Goal: Information Seeking & Learning: Learn about a topic

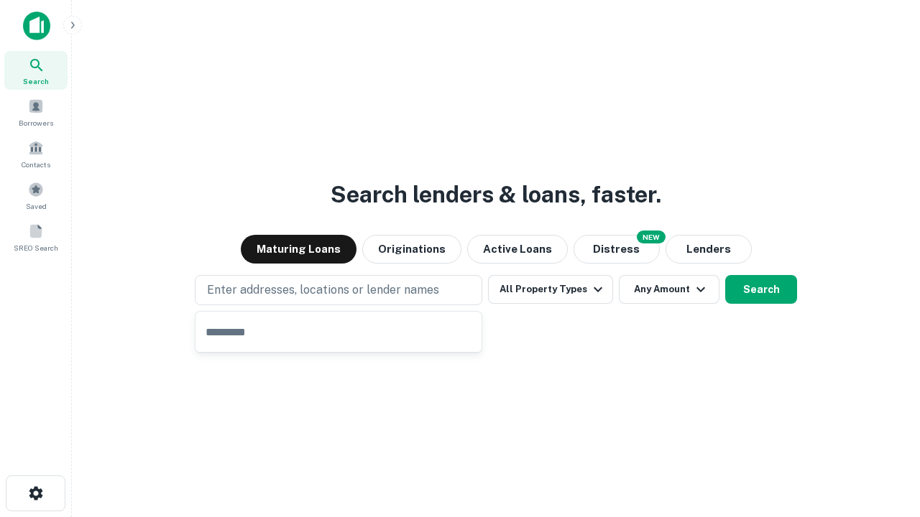
type input "**********"
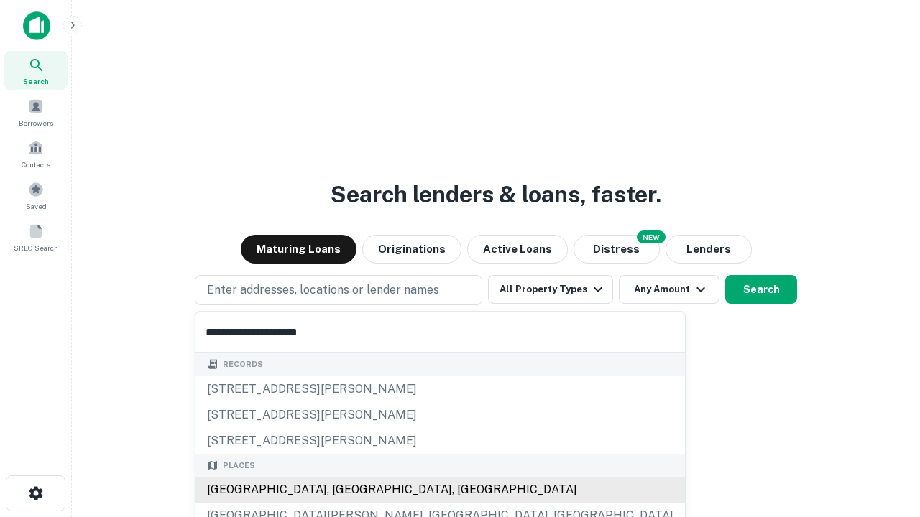
click at [343, 490] on div "[GEOGRAPHIC_DATA], [GEOGRAPHIC_DATA], [GEOGRAPHIC_DATA]" at bounding box center [439, 490] width 489 height 26
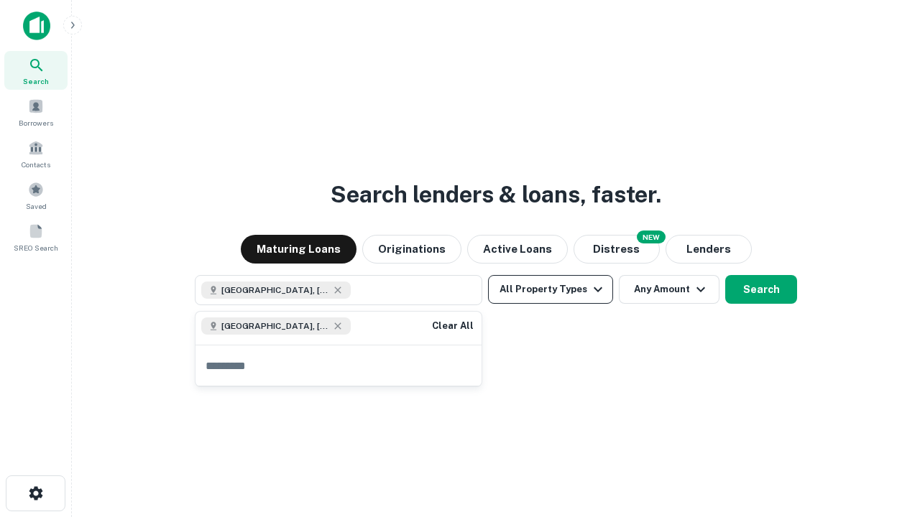
click at [550, 290] on button "All Property Types" at bounding box center [550, 289] width 125 height 29
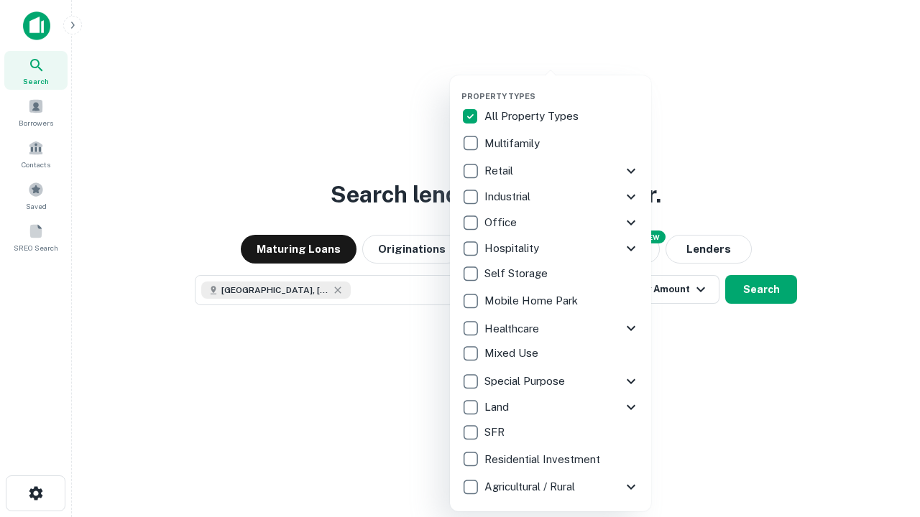
click at [562, 87] on button "button" at bounding box center [561, 87] width 201 height 1
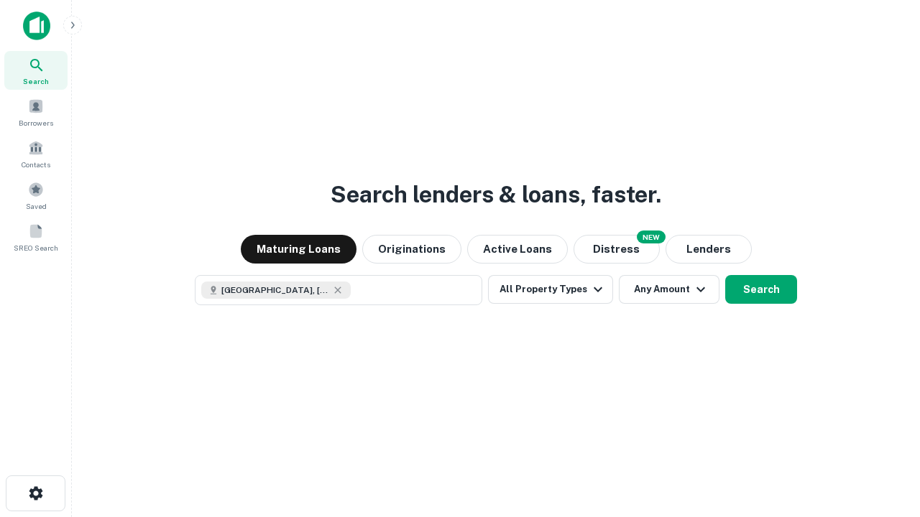
scroll to position [23, 0]
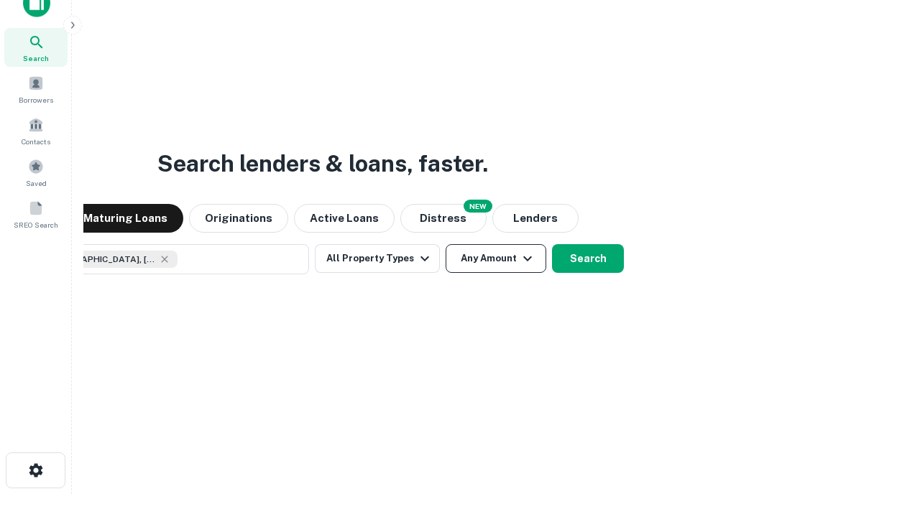
click at [445, 244] on button "Any Amount" at bounding box center [495, 258] width 101 height 29
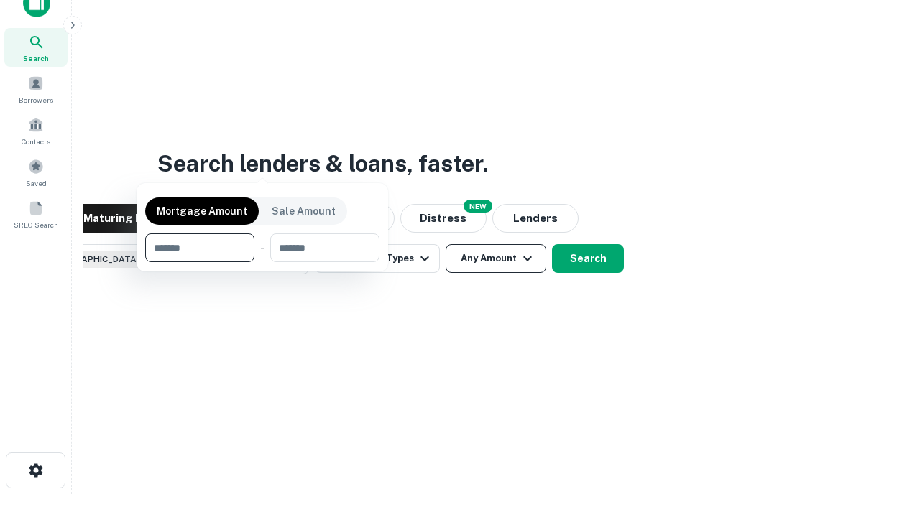
scroll to position [103, 407]
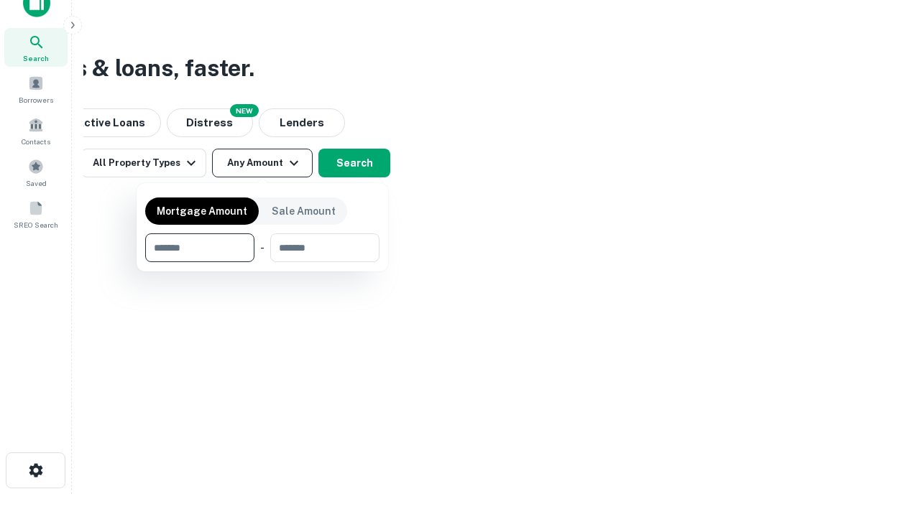
type input "*******"
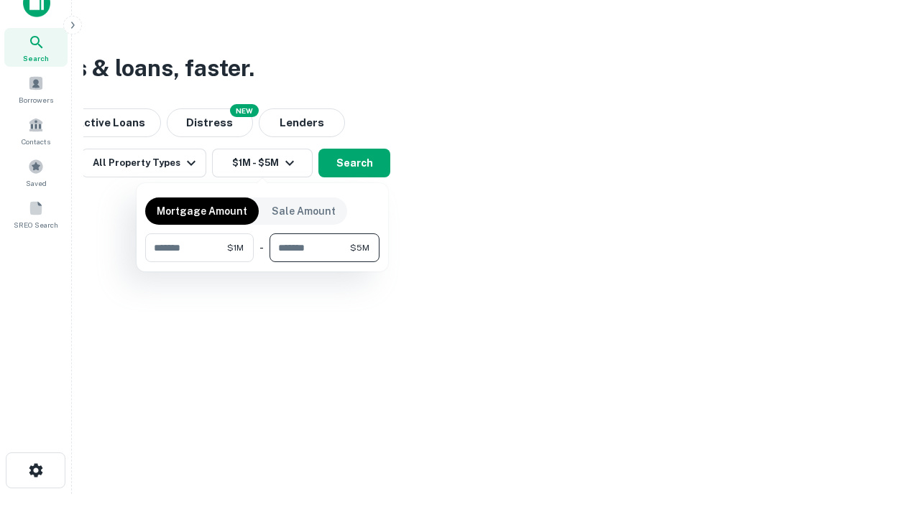
type input "*******"
click at [262, 262] on button "button" at bounding box center [262, 262] width 234 height 1
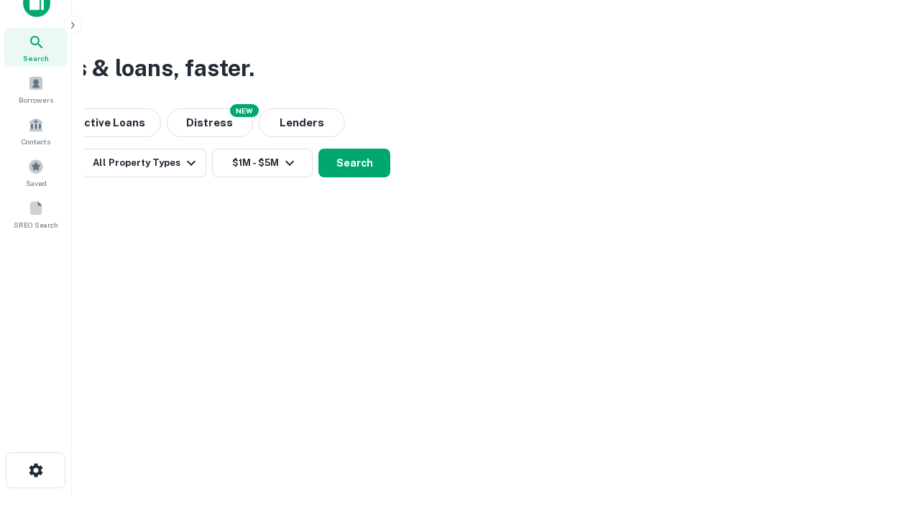
scroll to position [23, 0]
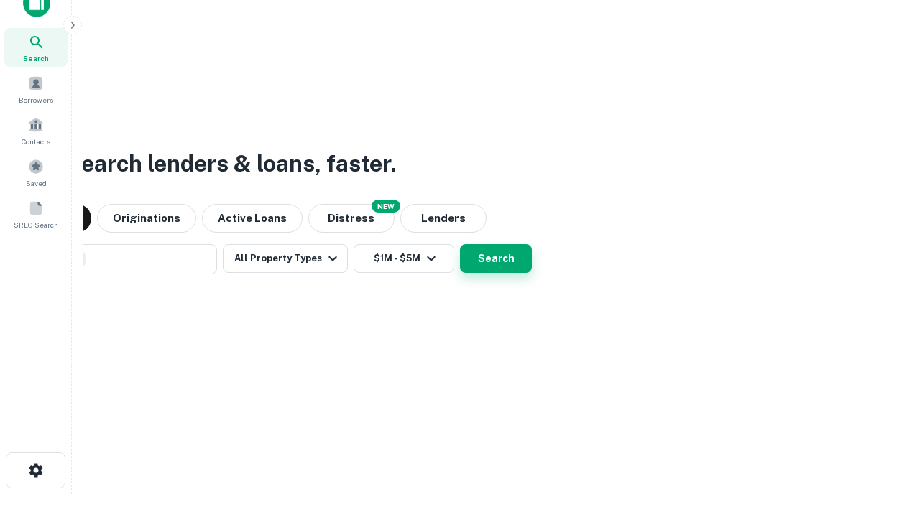
click at [460, 244] on button "Search" at bounding box center [496, 258] width 72 height 29
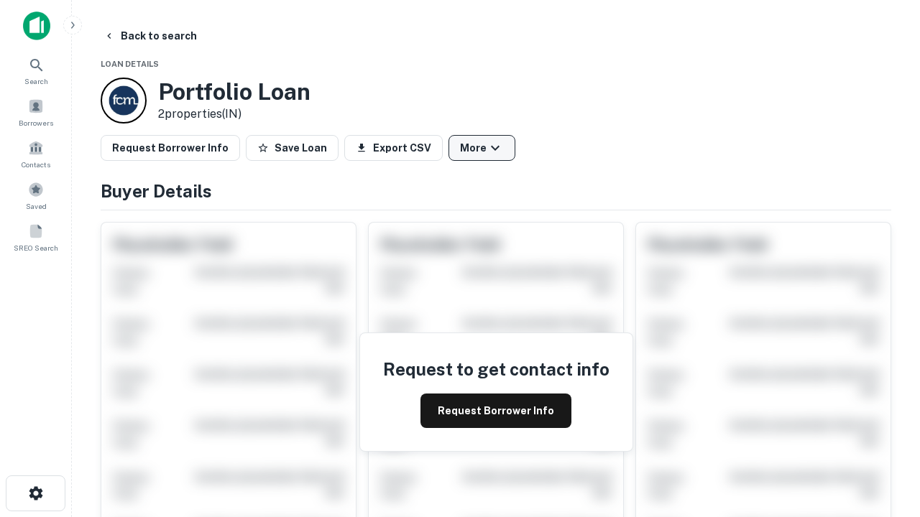
click at [481, 148] on button "More" at bounding box center [481, 148] width 67 height 26
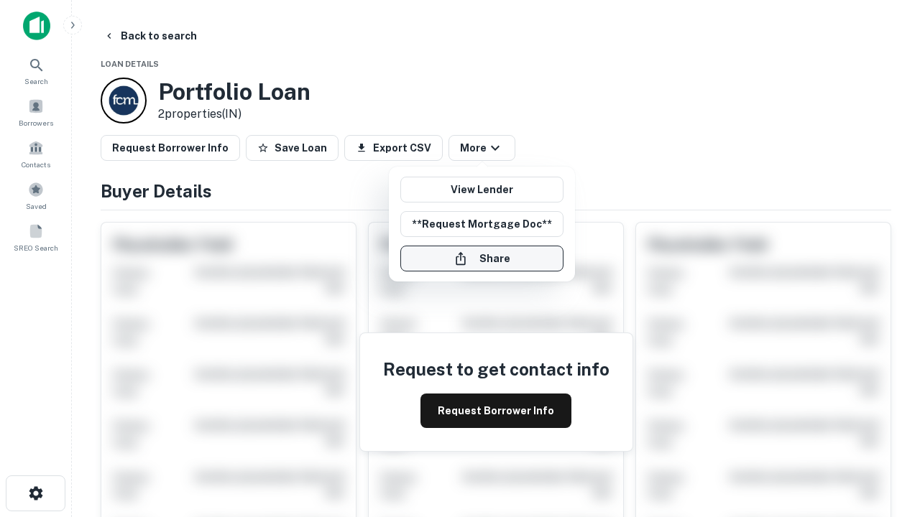
click at [481, 259] on button "Share" at bounding box center [481, 259] width 163 height 26
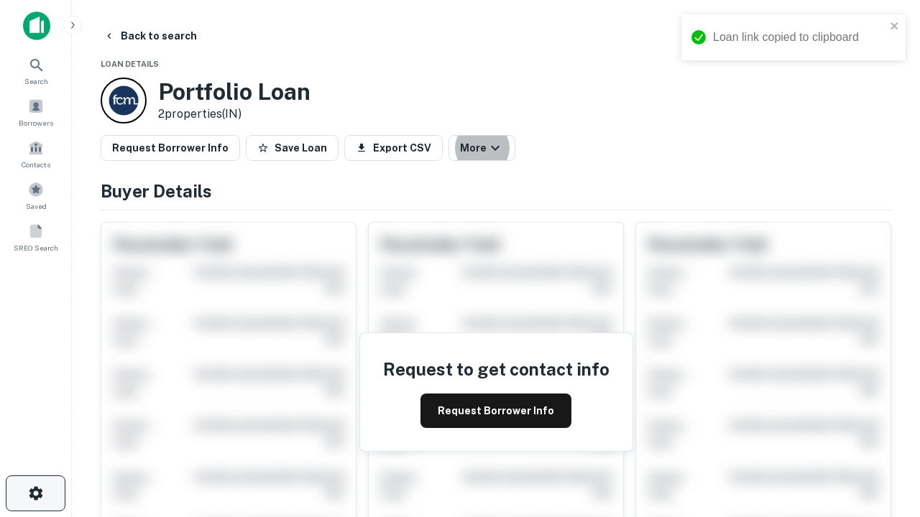
click at [35, 494] on icon "button" at bounding box center [35, 493] width 17 height 17
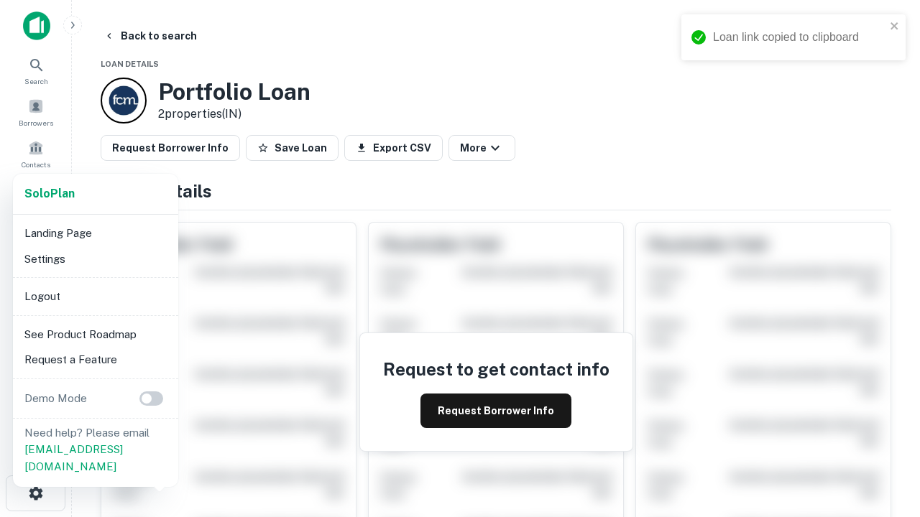
click at [95, 296] on li "Logout" at bounding box center [96, 297] width 154 height 26
